Goal: Check status: Check status

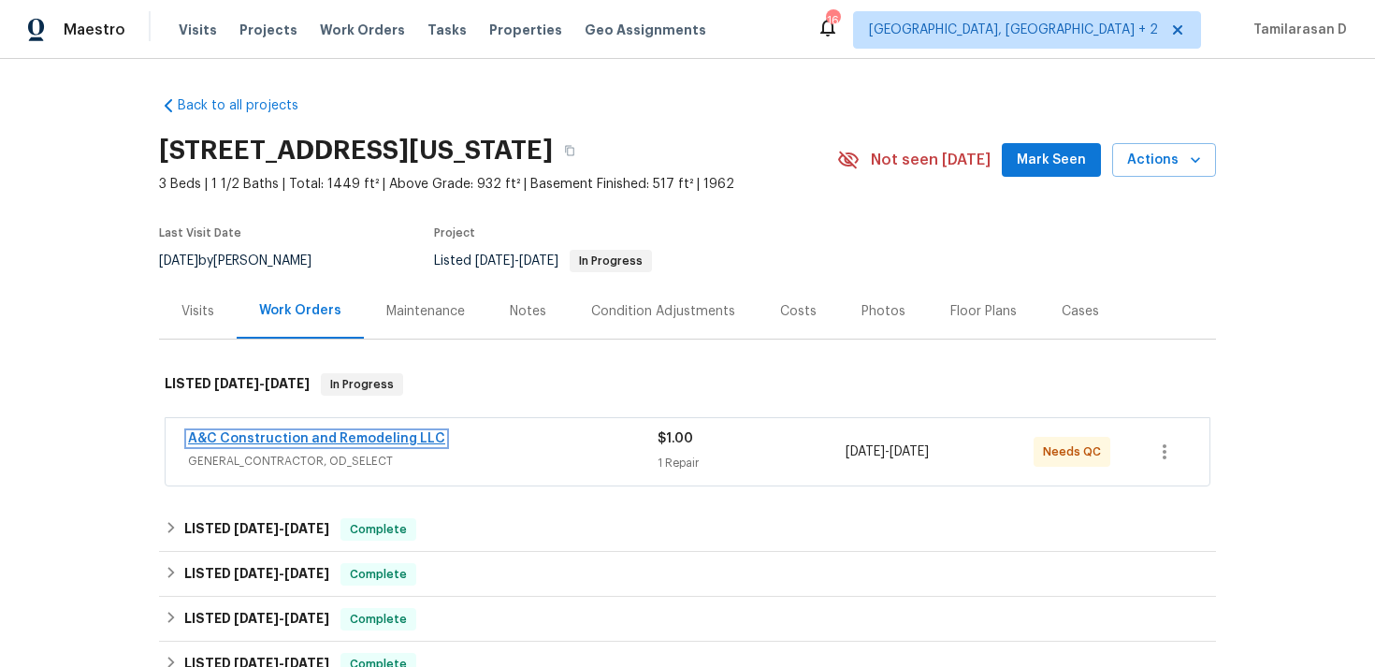
click at [321, 439] on link "A&C Construction and Remodeling LLC" at bounding box center [316, 438] width 257 height 13
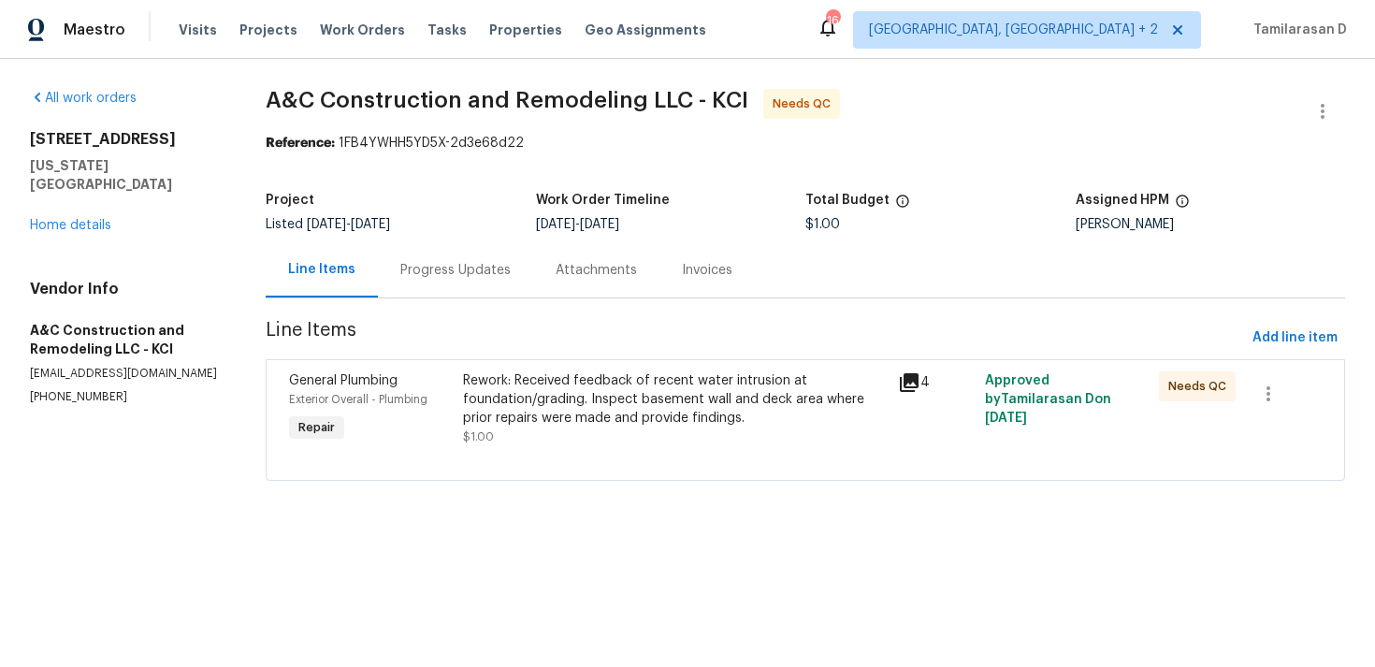
click at [441, 266] on div "Progress Updates" at bounding box center [455, 270] width 110 height 19
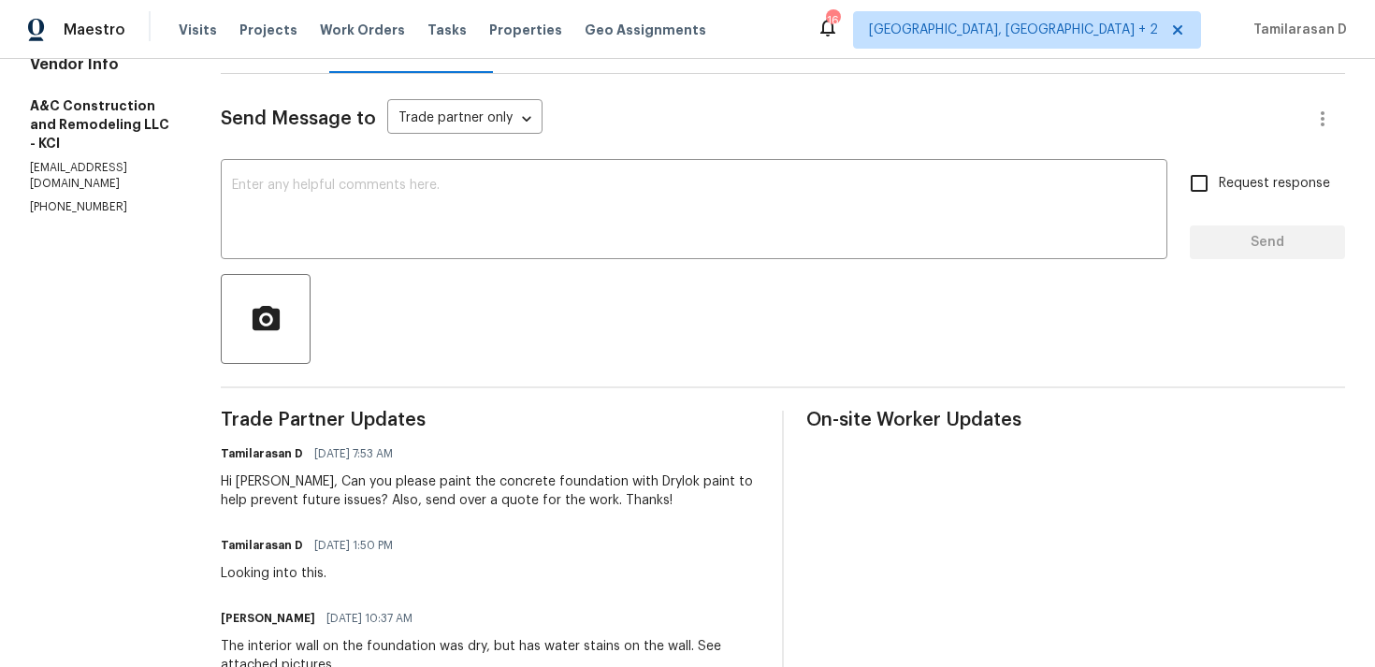
scroll to position [199, 0]
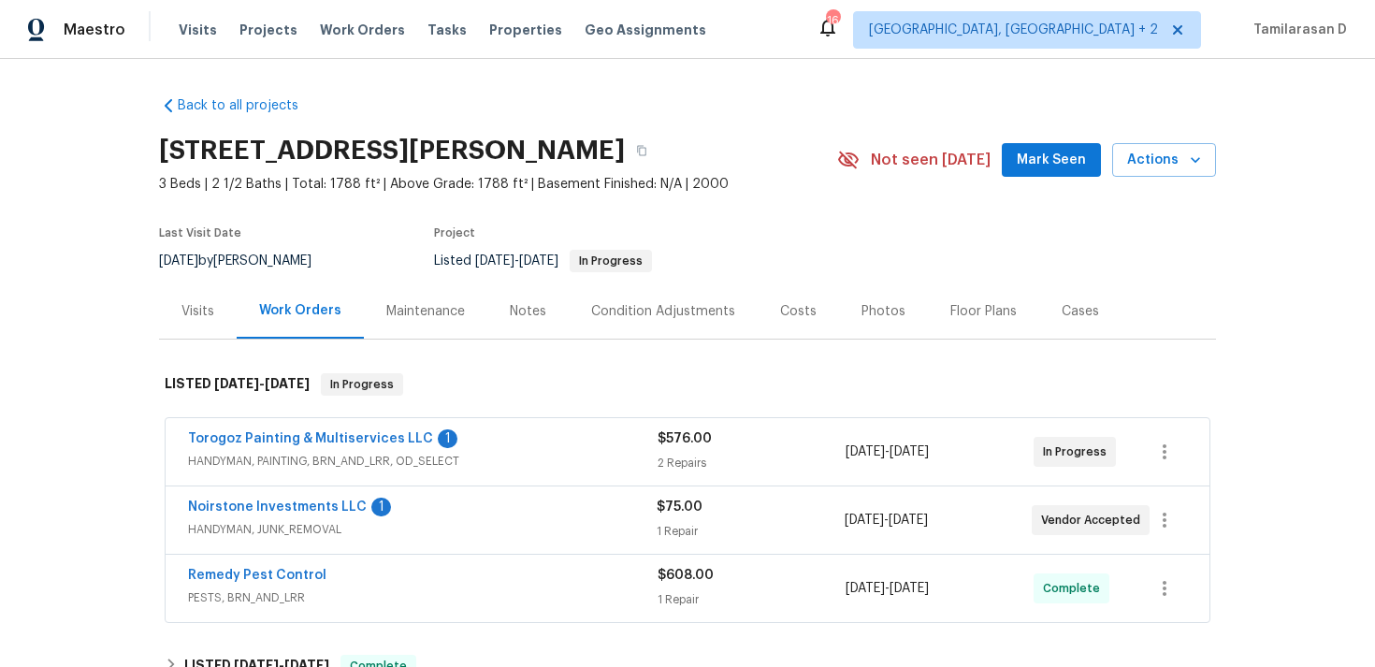
click at [505, 600] on span "PESTS, BRN_AND_LRR" at bounding box center [423, 597] width 470 height 19
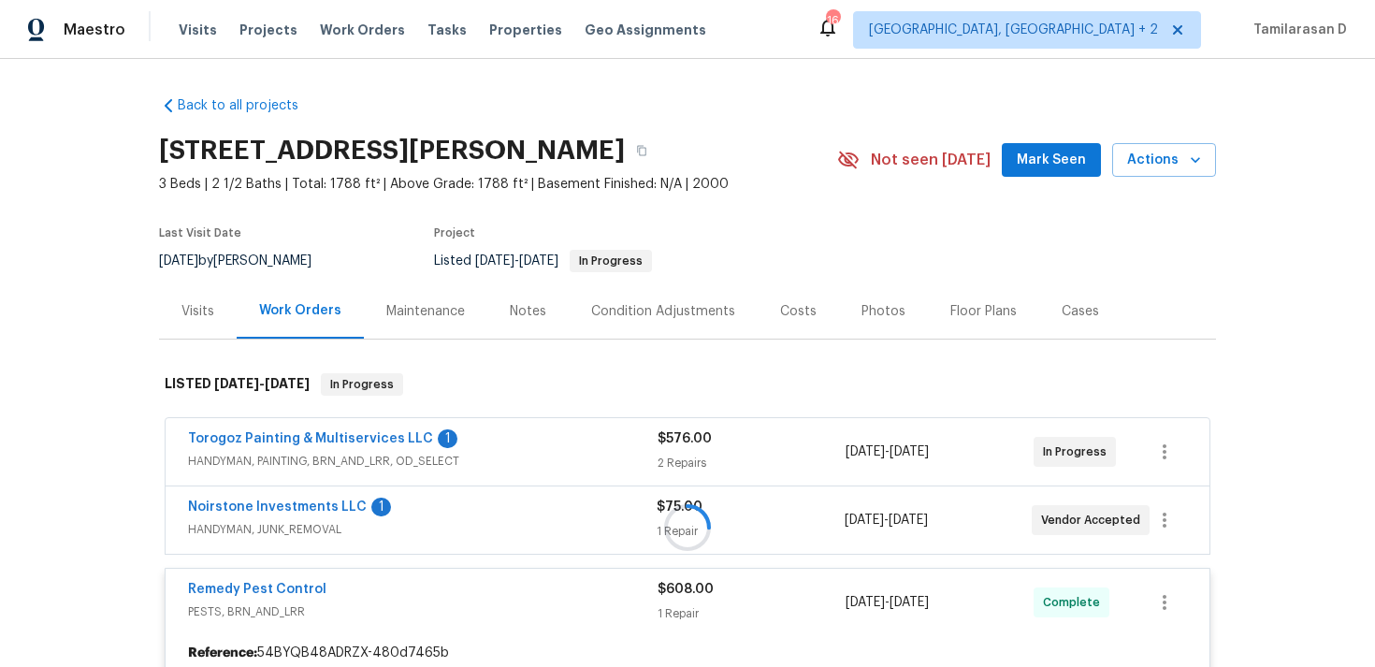
scroll to position [52, 0]
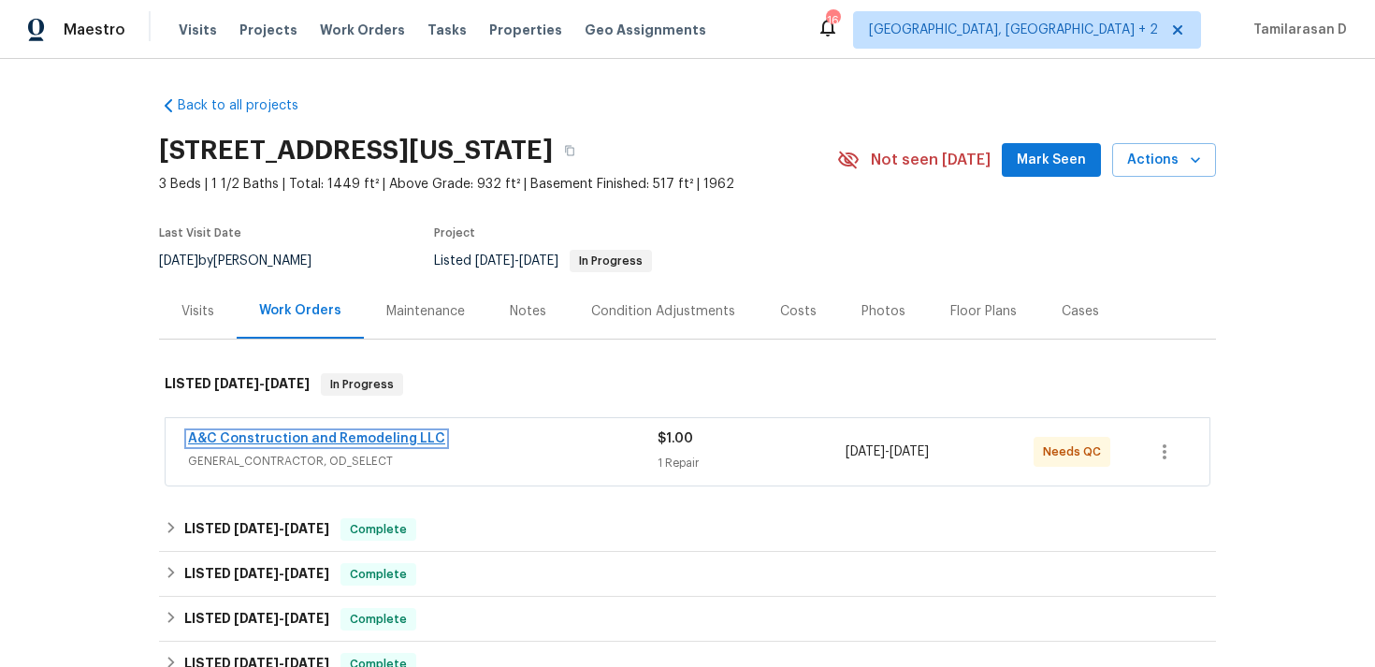
click at [371, 439] on link "A&C Construction and Remodeling LLC" at bounding box center [316, 438] width 257 height 13
